Goal: Navigation & Orientation: Find specific page/section

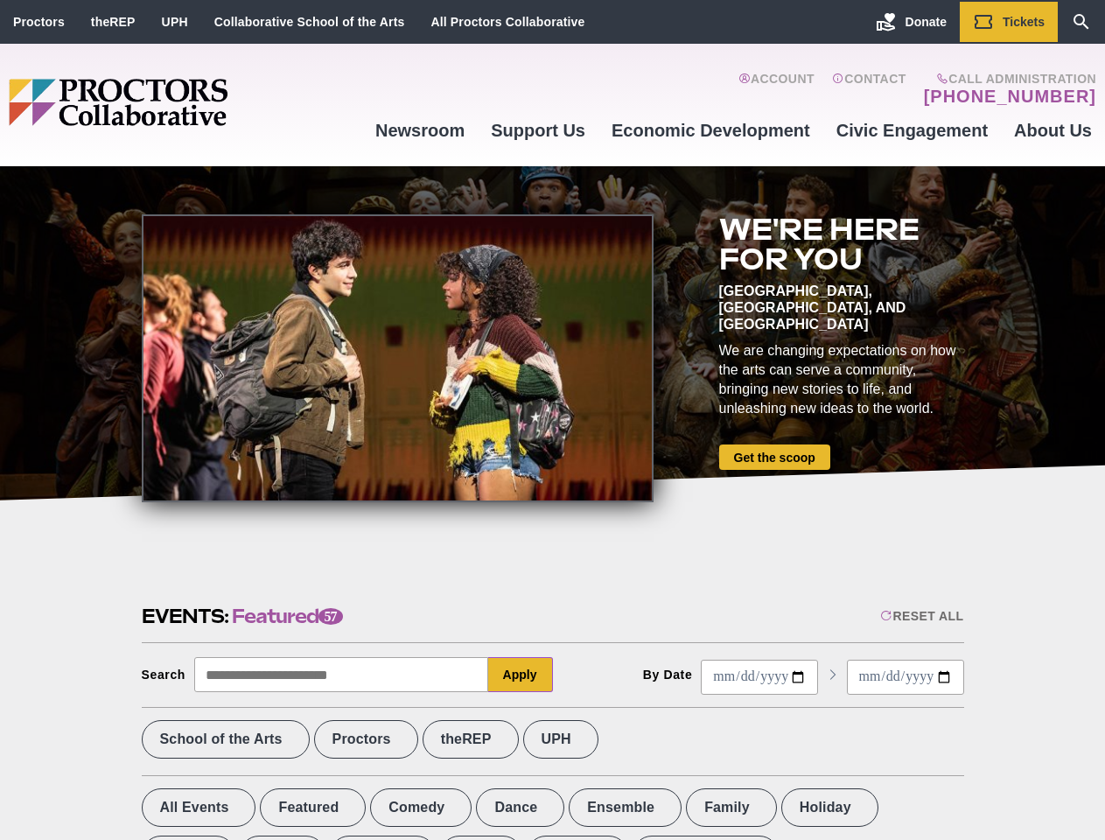
click at [552, 420] on div at bounding box center [398, 358] width 512 height 288
click at [920, 616] on div "Reset All" at bounding box center [921, 616] width 83 height 14
click at [520, 674] on button "Apply" at bounding box center [520, 674] width 65 height 35
